Goal: Information Seeking & Learning: Compare options

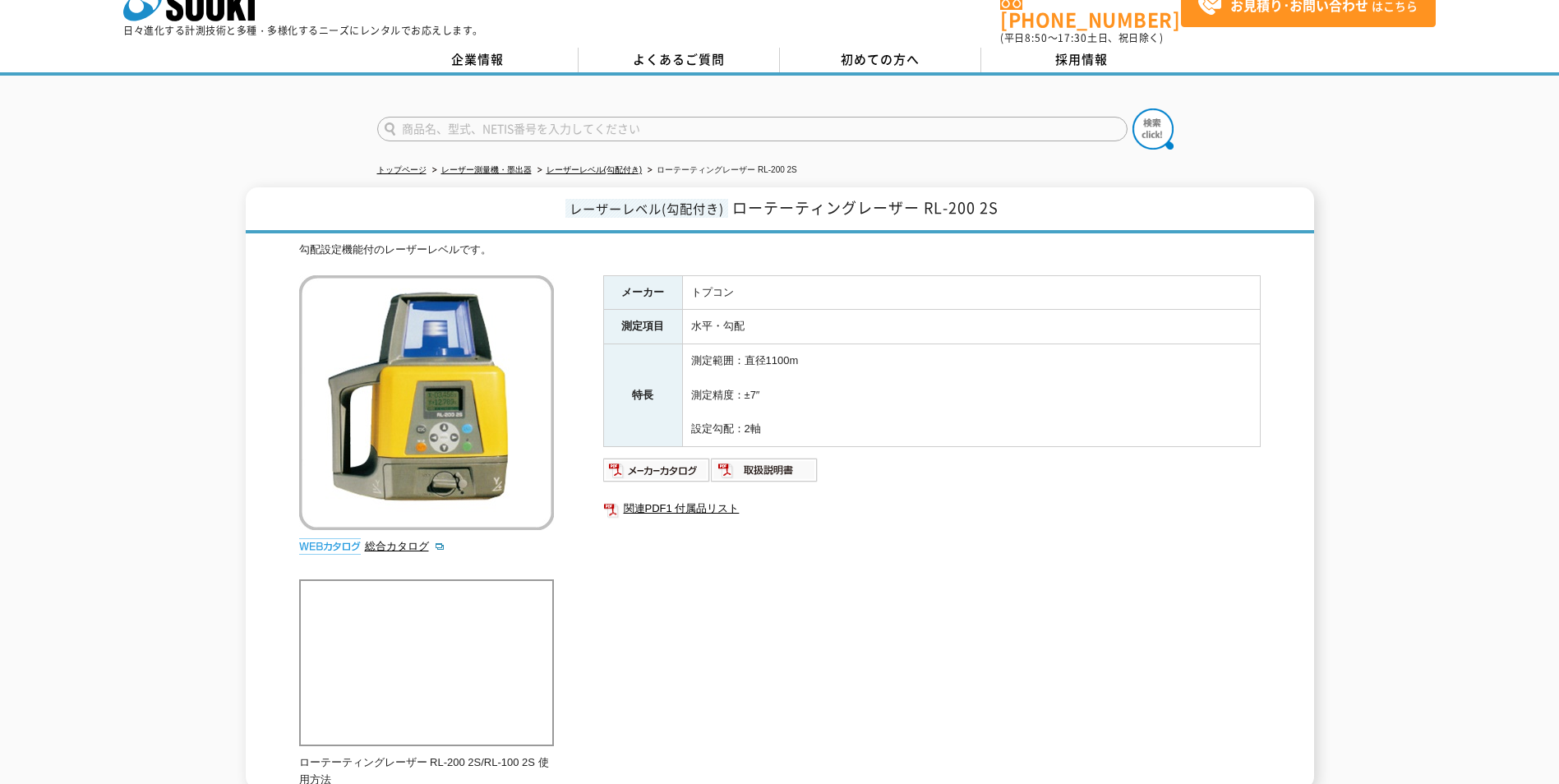
scroll to position [29, 0]
click at [615, 167] on link "レーザーレベル(勾配付き)" at bounding box center [594, 171] width 96 height 9
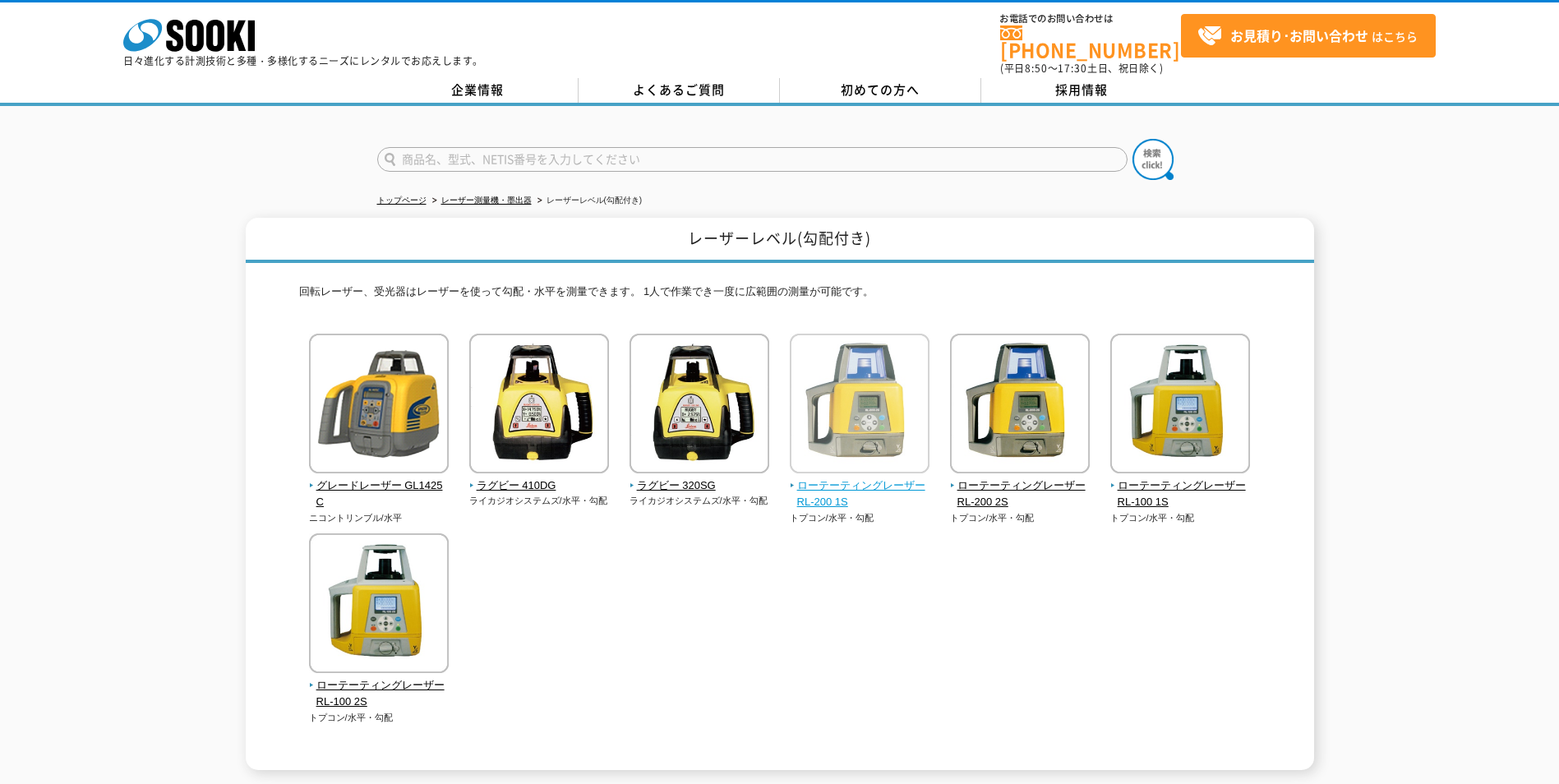
click at [883, 425] on img at bounding box center [859, 405] width 139 height 144
click at [453, 196] on link "レーザー測量機・墨出器" at bounding box center [486, 200] width 90 height 9
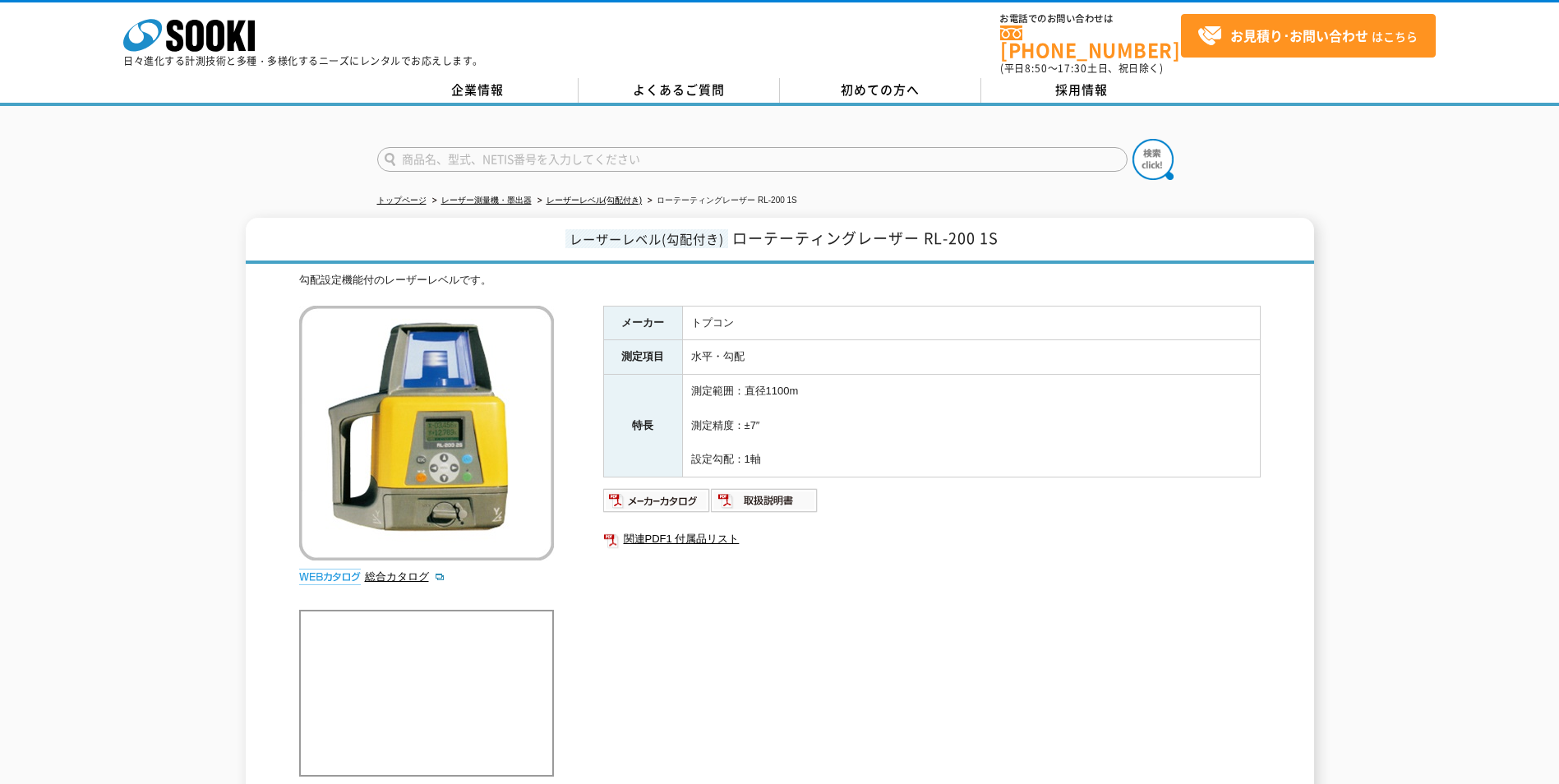
scroll to position [82, 0]
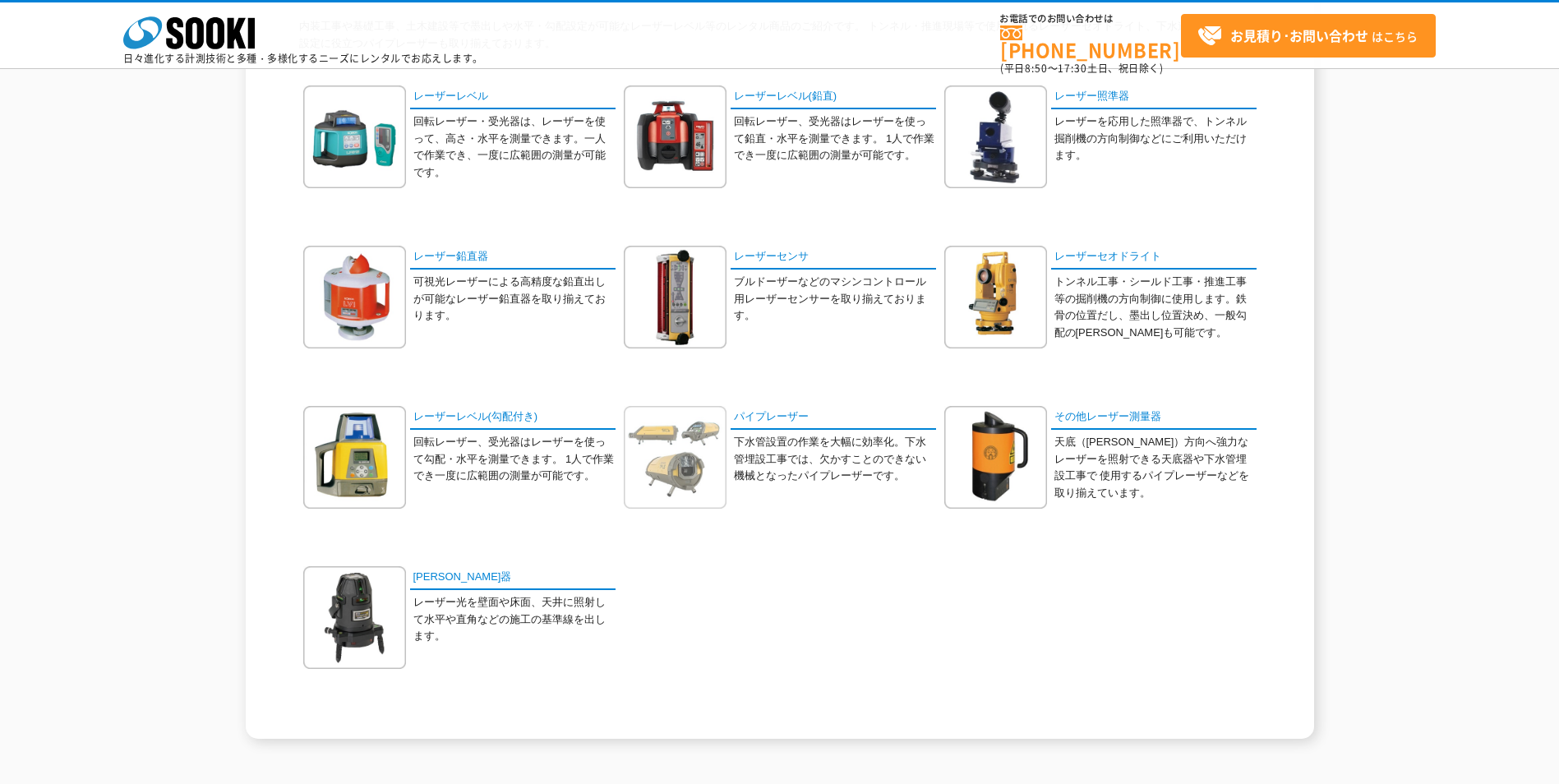
scroll to position [164, 0]
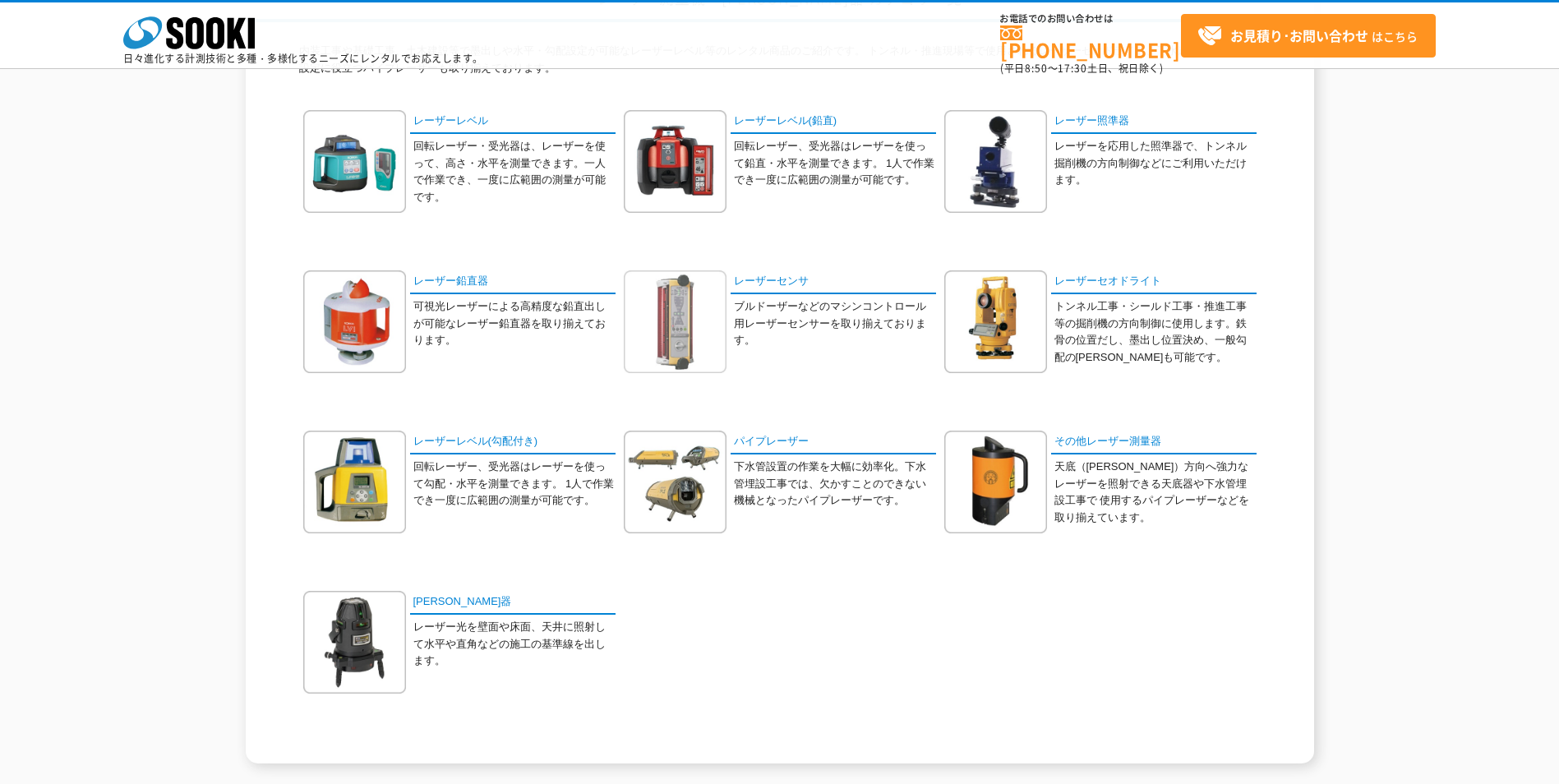
click at [675, 330] on img at bounding box center [674, 321] width 103 height 103
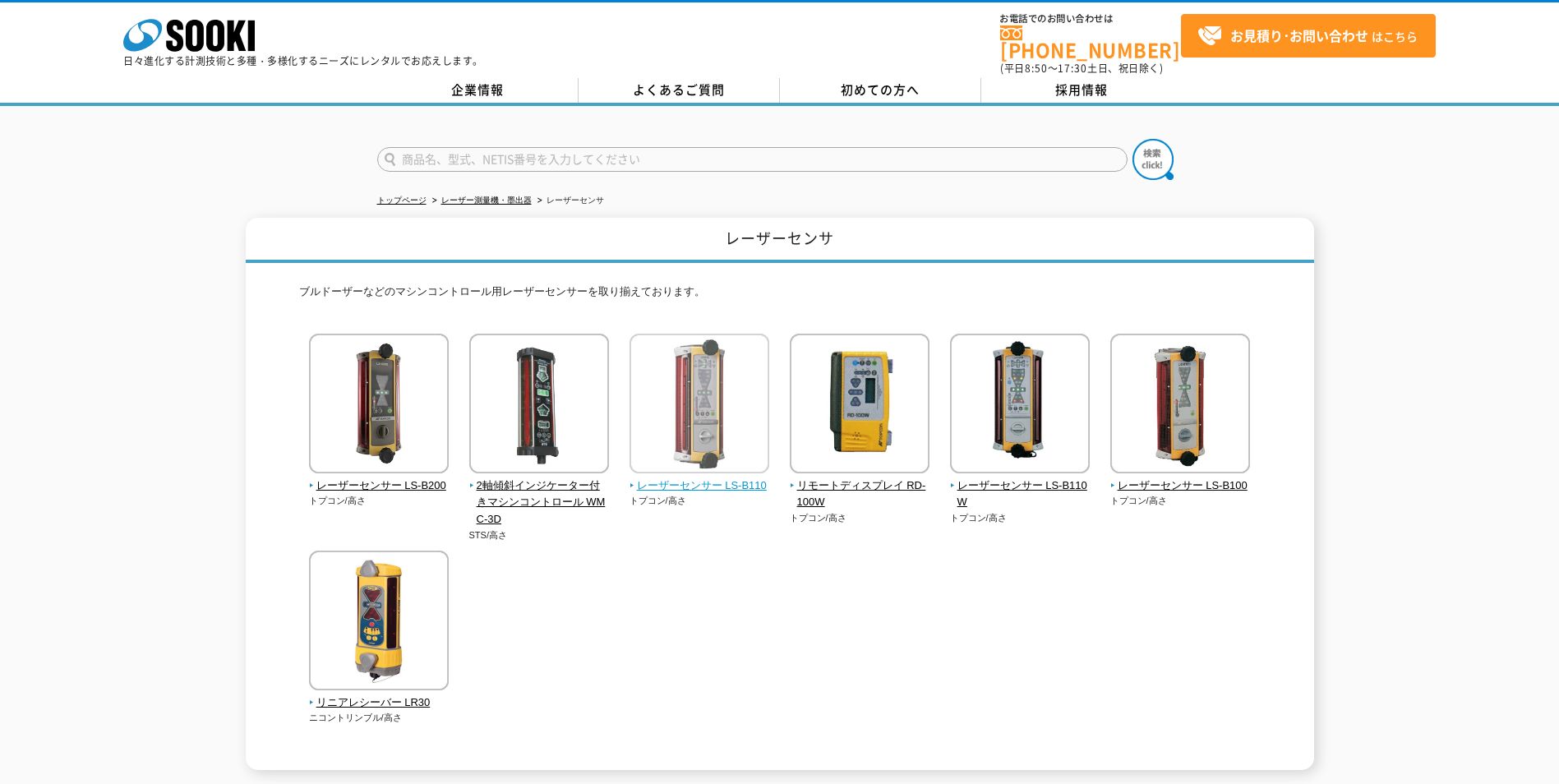
click at [702, 414] on img at bounding box center [699, 405] width 139 height 144
